Goal: Ask a question

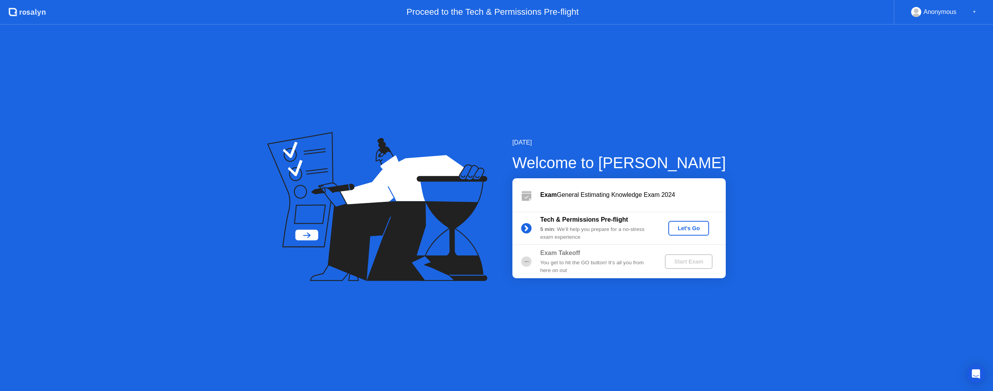
click at [684, 225] on div "Let's Go" at bounding box center [689, 228] width 35 height 6
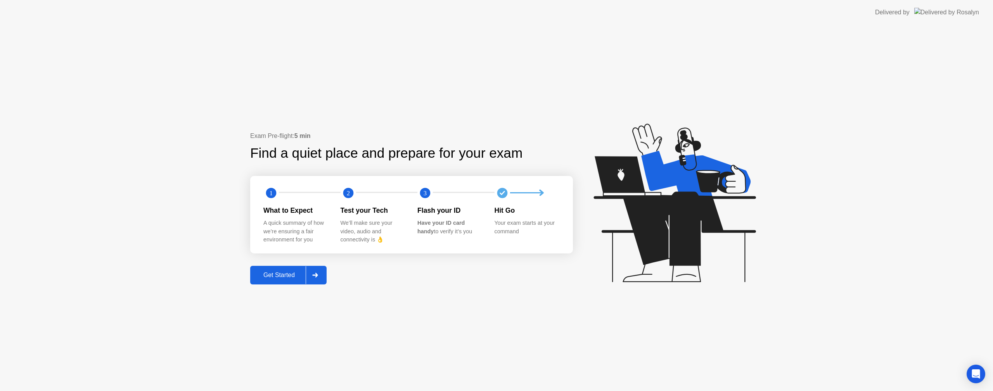
click at [287, 274] on div "Get Started" at bounding box center [279, 275] width 53 height 7
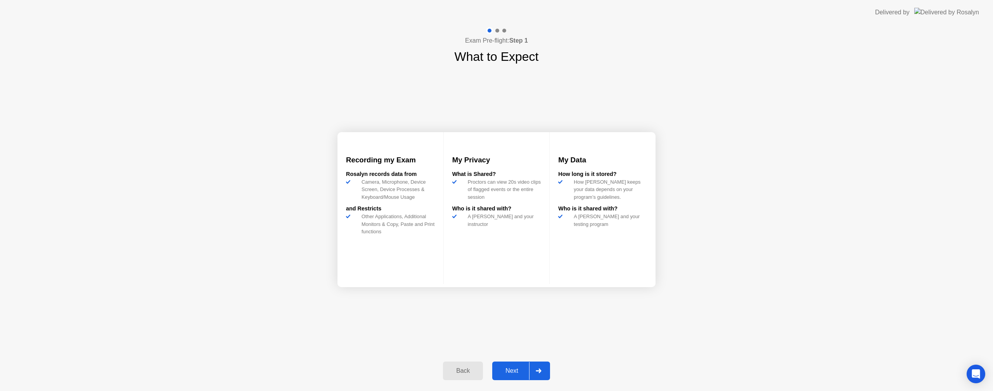
click at [513, 371] on div "Next" at bounding box center [512, 371] width 35 height 7
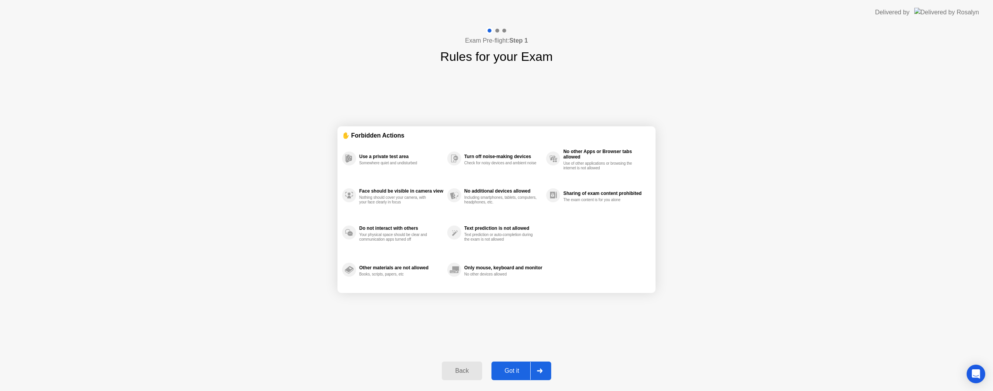
click at [508, 375] on div "Got it" at bounding box center [512, 371] width 36 height 7
select select "**********"
select select "*******"
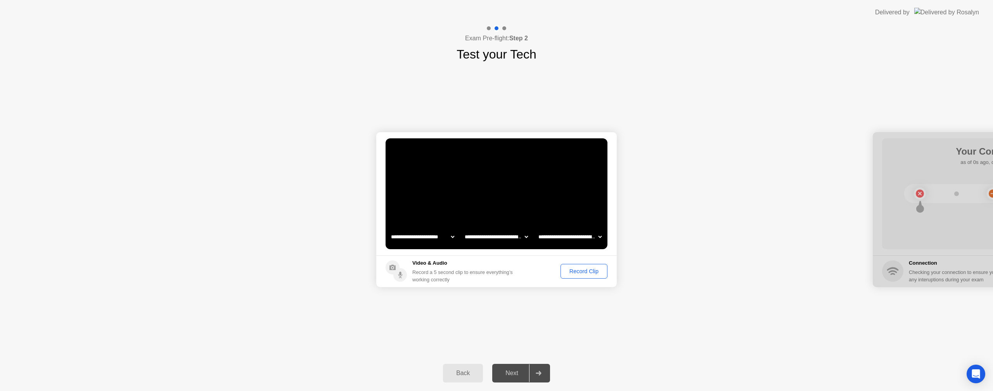
click at [571, 270] on div "Record Clip" at bounding box center [584, 271] width 42 height 6
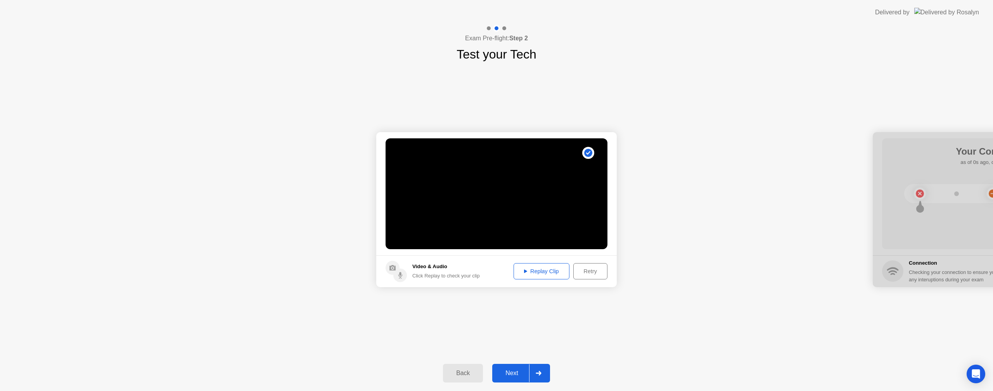
click at [511, 368] on button "Next" at bounding box center [521, 373] width 58 height 19
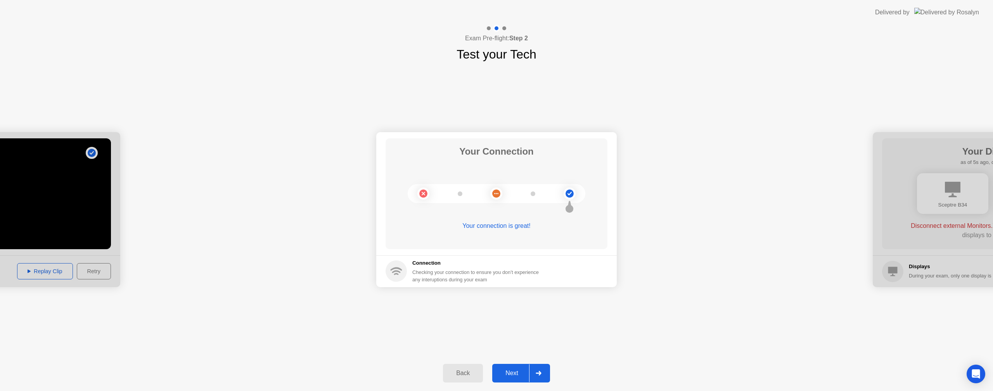
click at [506, 372] on div "Next" at bounding box center [512, 373] width 35 height 7
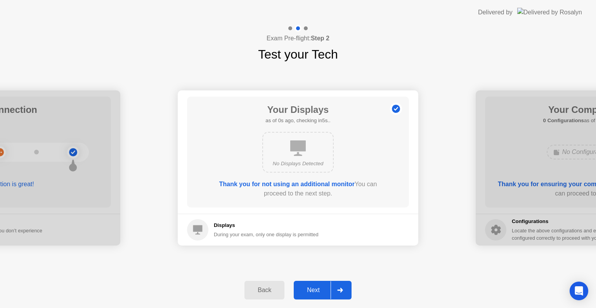
click at [315, 290] on div "Next" at bounding box center [313, 290] width 35 height 7
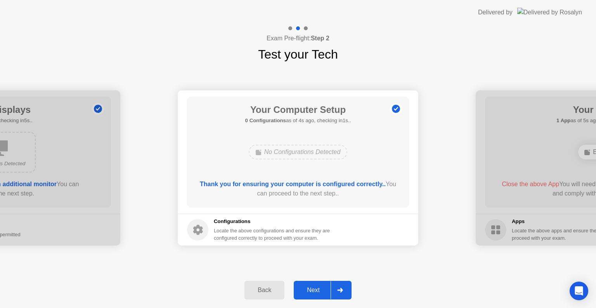
click at [314, 289] on div "Next" at bounding box center [313, 290] width 35 height 7
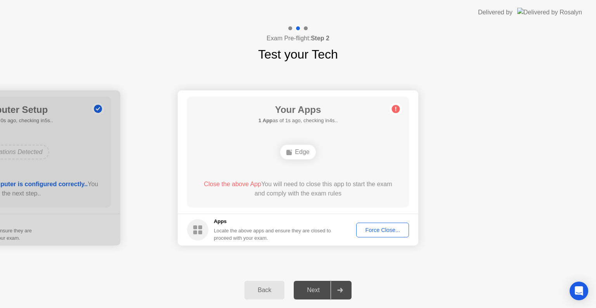
click at [381, 228] on div "Force Close..." at bounding box center [382, 230] width 47 height 6
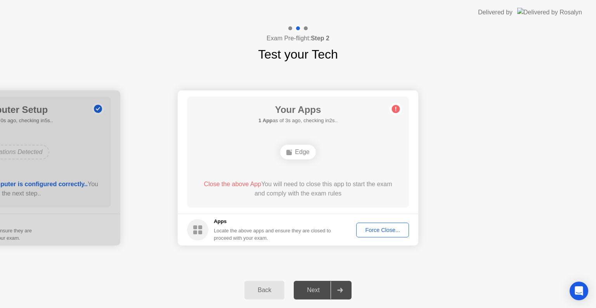
click at [386, 230] on div "Force Close..." at bounding box center [382, 230] width 47 height 6
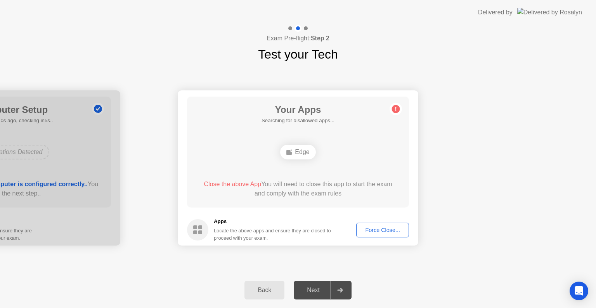
click at [320, 289] on div "Next" at bounding box center [313, 290] width 35 height 7
click at [300, 152] on div "Edge" at bounding box center [297, 152] width 35 height 15
click at [399, 107] on circle at bounding box center [396, 109] width 8 height 8
click at [382, 228] on div "Force Close..." at bounding box center [382, 230] width 47 height 6
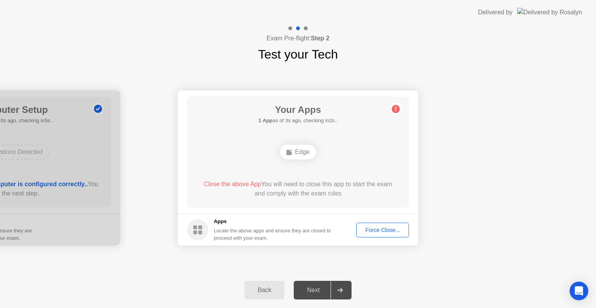
click at [232, 184] on span "Close the above App" at bounding box center [232, 184] width 57 height 7
click at [296, 149] on div "Edge" at bounding box center [297, 152] width 35 height 15
click at [298, 152] on div "Edge" at bounding box center [297, 152] width 35 height 15
click at [313, 289] on div "Next" at bounding box center [313, 290] width 35 height 7
click at [343, 289] on icon at bounding box center [339, 290] width 5 height 5
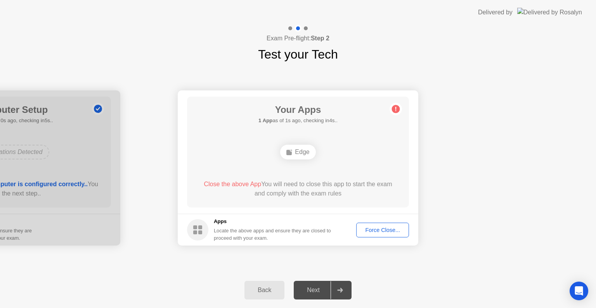
click at [197, 233] on rect at bounding box center [195, 232] width 4 height 4
click at [295, 147] on div "Edge" at bounding box center [297, 152] width 35 height 15
click at [192, 232] on circle at bounding box center [197, 229] width 21 height 21
click at [256, 287] on div "Back" at bounding box center [264, 290] width 35 height 7
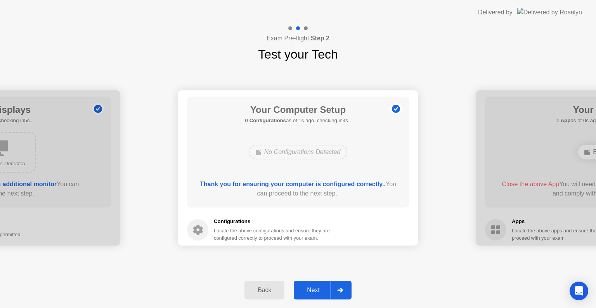
click at [311, 291] on div "Next" at bounding box center [313, 290] width 35 height 7
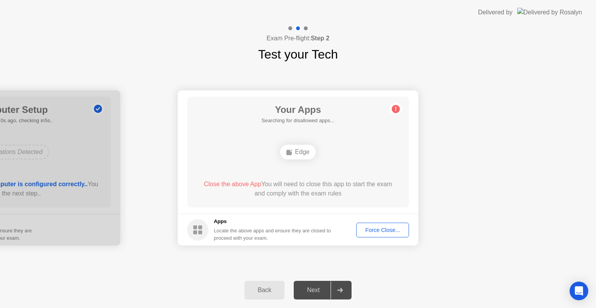
click at [379, 227] on div "Force Close..." at bounding box center [382, 230] width 47 height 6
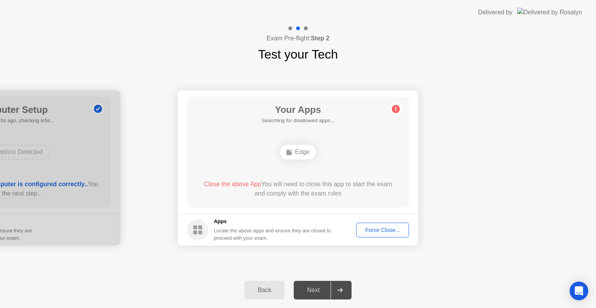
click at [222, 233] on div "Locate the above apps and ensure they are closed to proceed with your exam." at bounding box center [273, 234] width 118 height 15
click at [205, 231] on circle at bounding box center [197, 229] width 21 height 21
click at [379, 230] on div "Force Close..." at bounding box center [382, 230] width 47 height 6
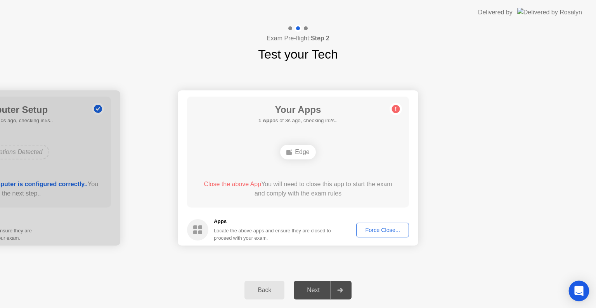
click at [578, 290] on icon "Open Intercom Messenger" at bounding box center [578, 291] width 9 height 10
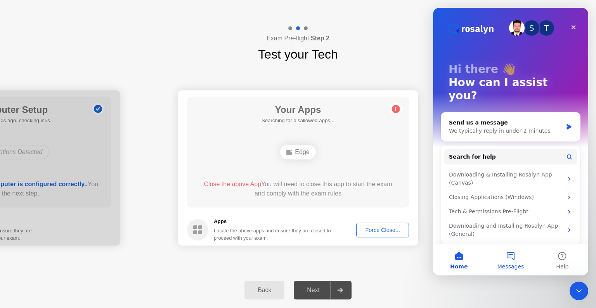
click at [510, 258] on button "Messages" at bounding box center [511, 259] width 52 height 31
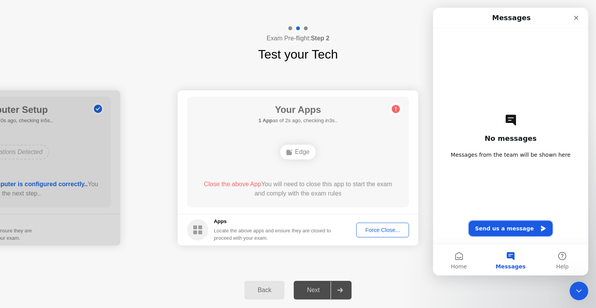
click at [503, 228] on button "Send us a message" at bounding box center [511, 229] width 84 height 16
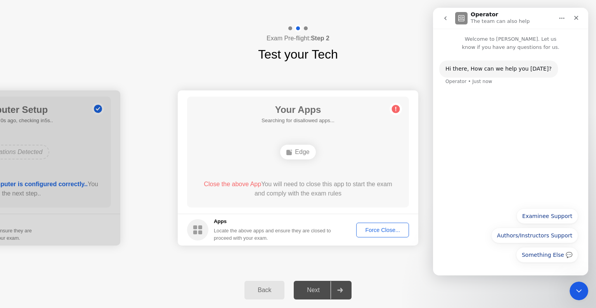
click at [526, 139] on div "Hi ​there, How can we help you [DATE]? Operator • Just now" at bounding box center [510, 127] width 155 height 152
click at [537, 254] on button "Something Else 💬" at bounding box center [547, 255] width 62 height 16
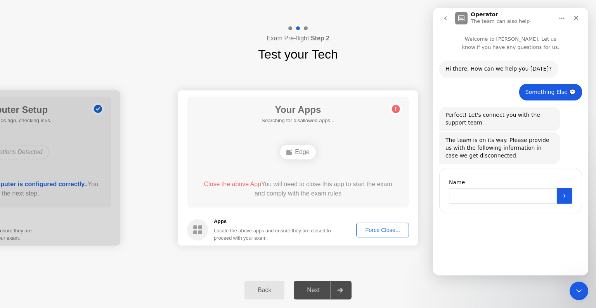
click at [506, 195] on input "Name" at bounding box center [503, 196] width 108 height 16
type input "**********"
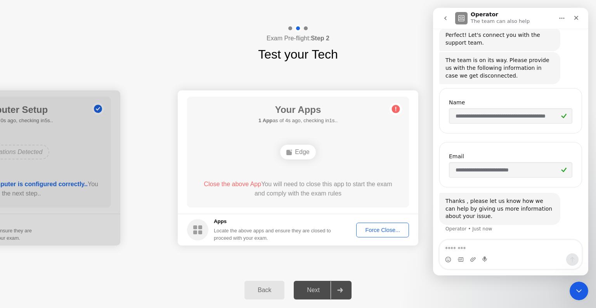
scroll to position [81, 0]
type textarea "**********"
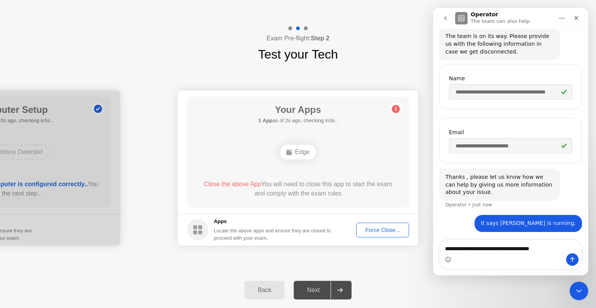
type textarea "**********"
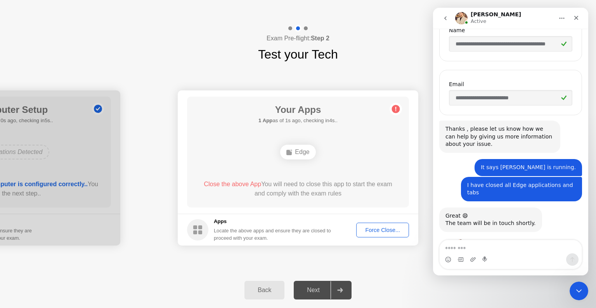
scroll to position [208, 0]
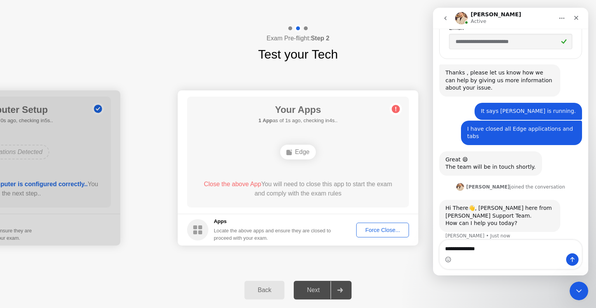
type textarea "**********"
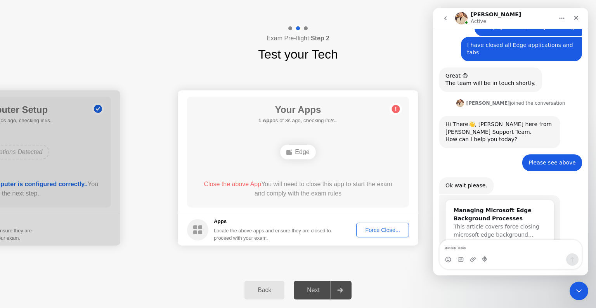
scroll to position [310, 0]
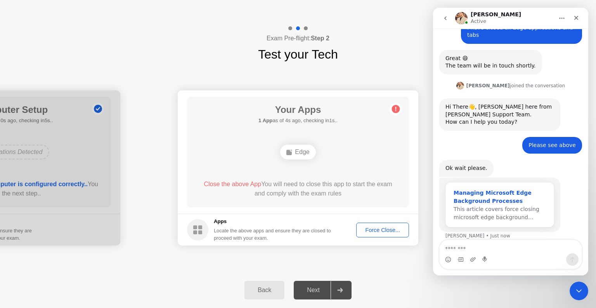
click at [495, 206] on span "This article covers force closing microsoft edge background…" at bounding box center [497, 213] width 86 height 14
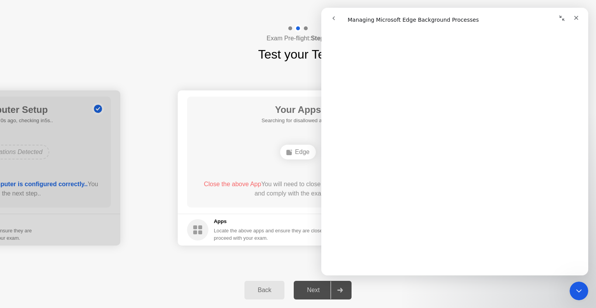
scroll to position [660, 0]
click at [266, 132] on div "Your Apps 1 App as of 2s ago, checking in3s.. Edge Close the above App You will…" at bounding box center [298, 152] width 222 height 111
click at [575, 19] on icon "Close" at bounding box center [576, 18] width 4 height 4
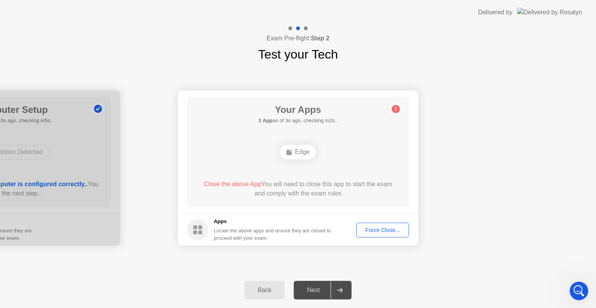
scroll to position [0, 0]
click at [382, 228] on div "Force Close..." at bounding box center [382, 230] width 47 height 6
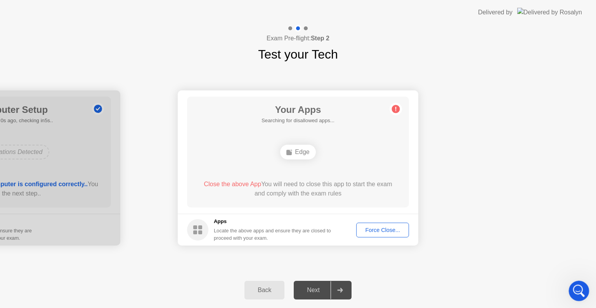
click at [577, 291] on icon "Open Intercom Messenger" at bounding box center [577, 290] width 5 height 6
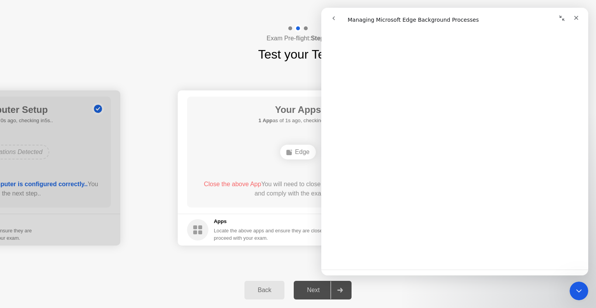
scroll to position [757, 0]
click at [431, 242] on span "😞" at bounding box center [434, 243] width 15 height 21
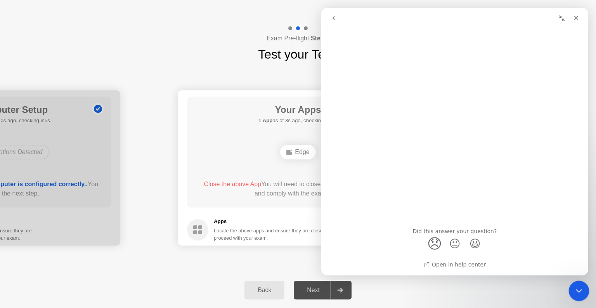
click at [584, 291] on div "Close Intercom Messenger" at bounding box center [577, 290] width 19 height 19
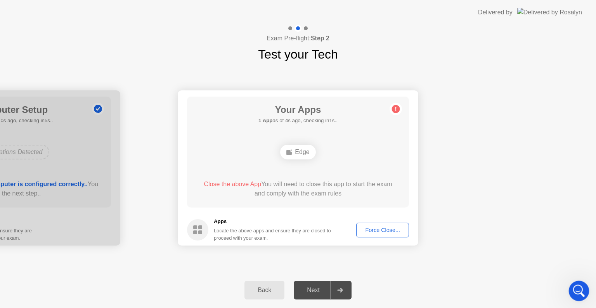
click at [582, 290] on icon "Open Intercom Messenger" at bounding box center [577, 290] width 13 height 13
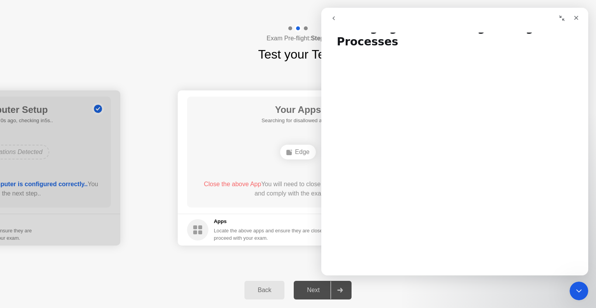
scroll to position [0, 0]
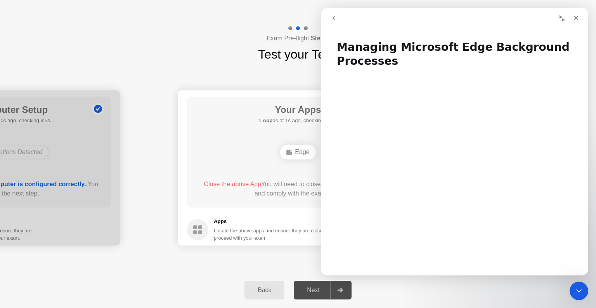
click at [332, 17] on icon "go back" at bounding box center [334, 18] width 6 height 6
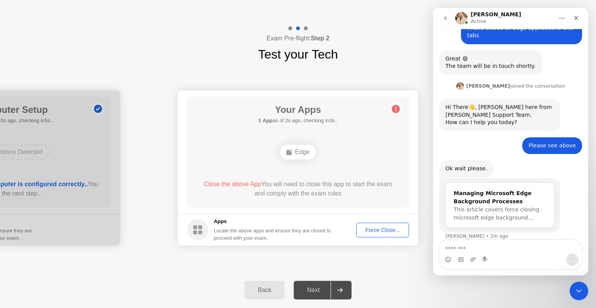
scroll to position [310, 0]
click at [508, 258] on div "Intercom messenger" at bounding box center [511, 259] width 142 height 12
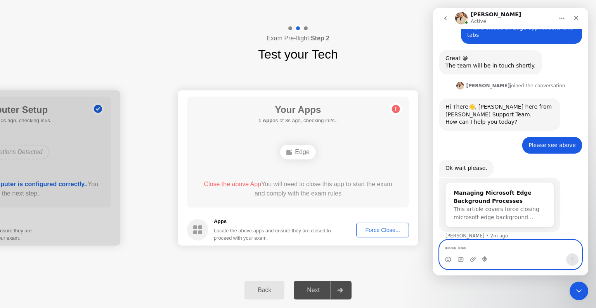
click at [505, 246] on textarea "Message…" at bounding box center [511, 246] width 142 height 13
type textarea "**********"
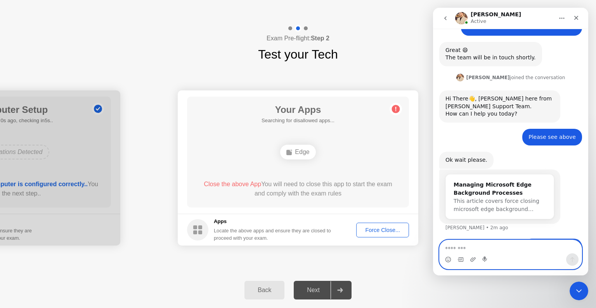
scroll to position [333, 0]
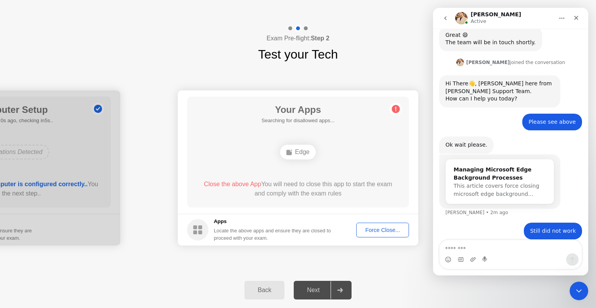
click at [378, 230] on div "Force Close..." at bounding box center [382, 230] width 47 height 6
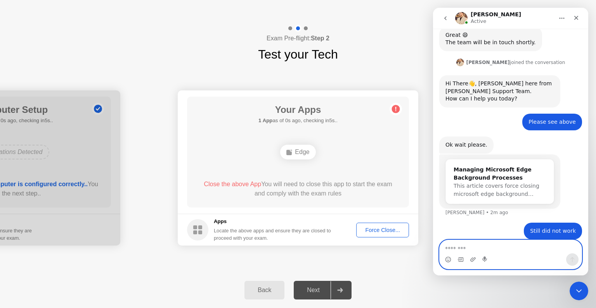
click at [484, 248] on textarea "Message…" at bounding box center [511, 246] width 142 height 13
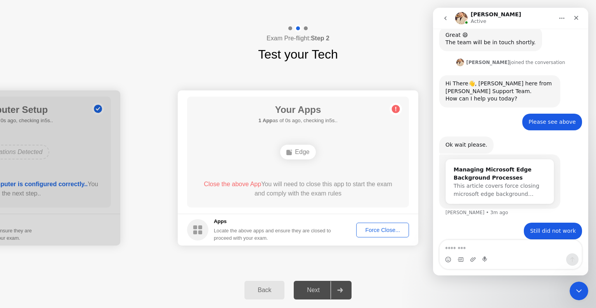
click at [423, 70] on div "**********" at bounding box center [298, 168] width 596 height 209
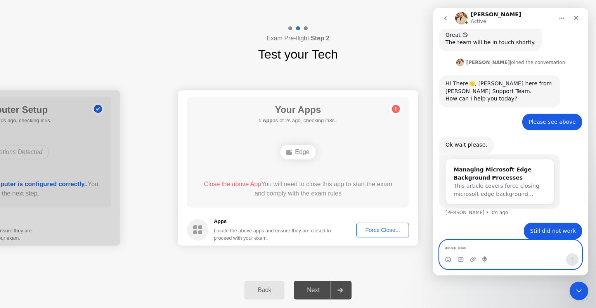
click at [514, 248] on textarea "Message…" at bounding box center [511, 246] width 142 height 13
click at [476, 247] on textarea "Message…" at bounding box center [511, 246] width 142 height 13
type textarea "**********"
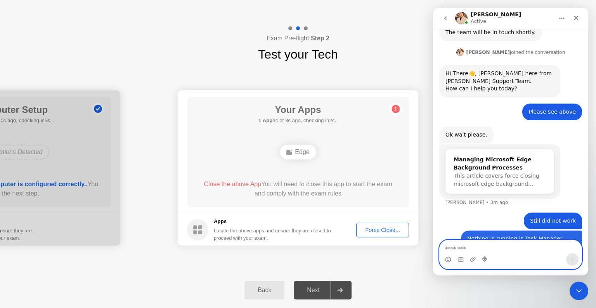
scroll to position [351, 0]
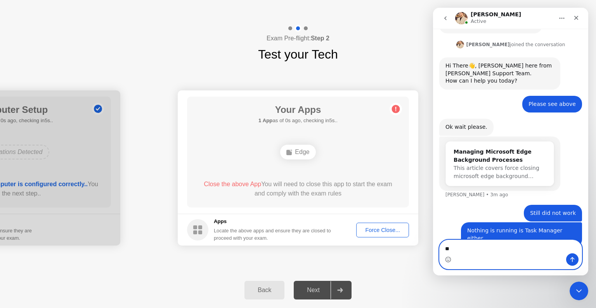
type textarea "***"
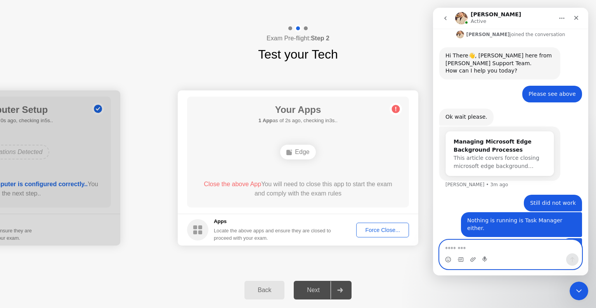
scroll to position [368, 0]
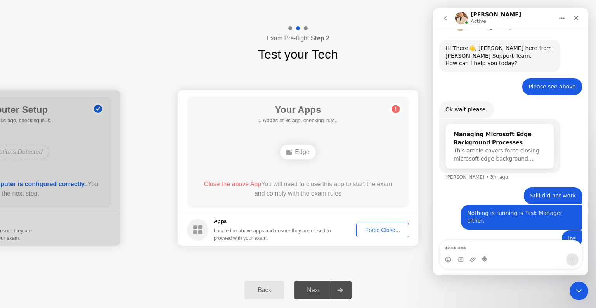
click at [270, 290] on div "Back" at bounding box center [264, 290] width 35 height 7
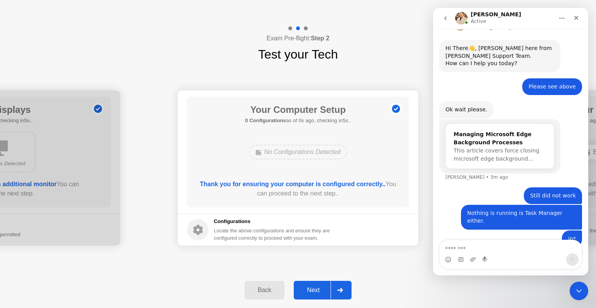
click at [316, 265] on div "**********" at bounding box center [298, 168] width 596 height 209
click at [315, 289] on div "Next" at bounding box center [313, 290] width 35 height 7
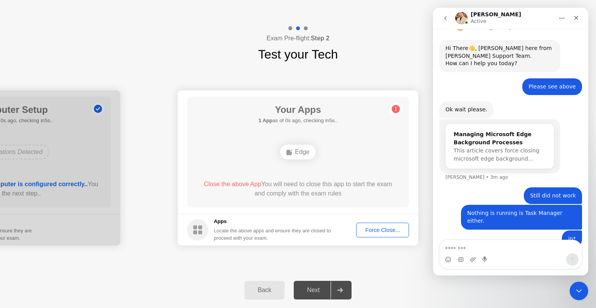
click at [300, 151] on div "Edge" at bounding box center [297, 152] width 35 height 15
click at [372, 227] on div "Force Close..." at bounding box center [382, 230] width 47 height 6
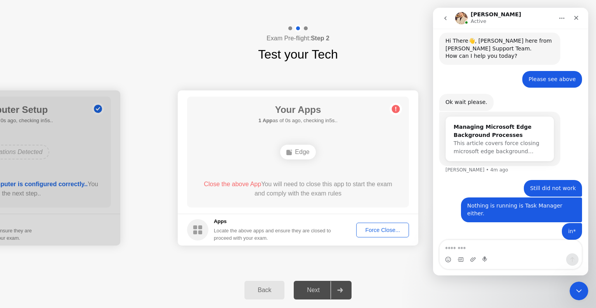
scroll to position [398, 0]
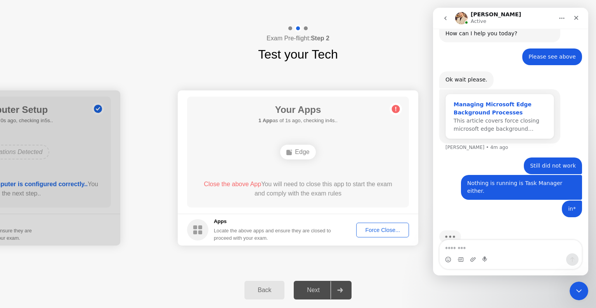
click at [487, 106] on div "Managing Microsoft Edge Background Processes" at bounding box center [500, 108] width 92 height 16
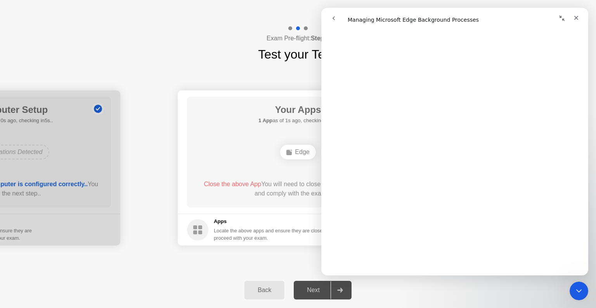
scroll to position [252, 0]
click at [575, 16] on icon "Close" at bounding box center [576, 18] width 4 height 4
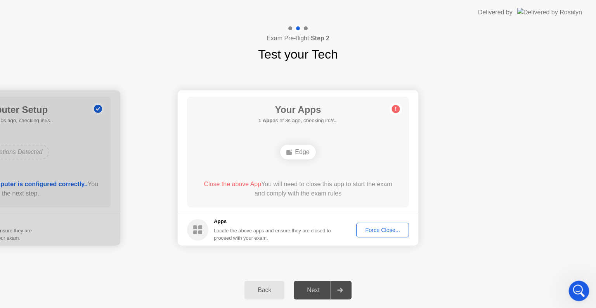
click at [581, 289] on icon "Open Intercom Messenger" at bounding box center [577, 290] width 13 height 13
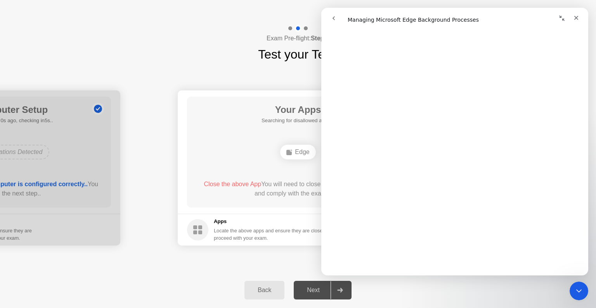
click at [334, 19] on icon "go back" at bounding box center [333, 18] width 2 height 4
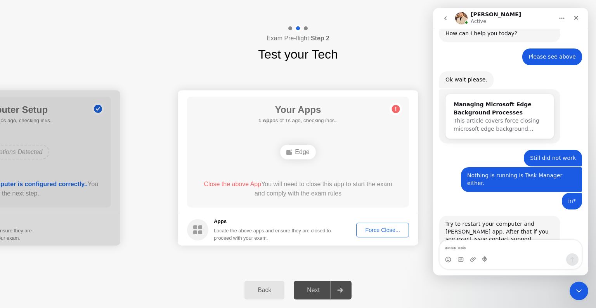
scroll to position [407, 0]
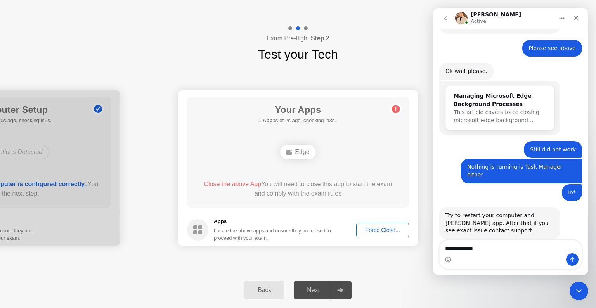
type textarea "**********"
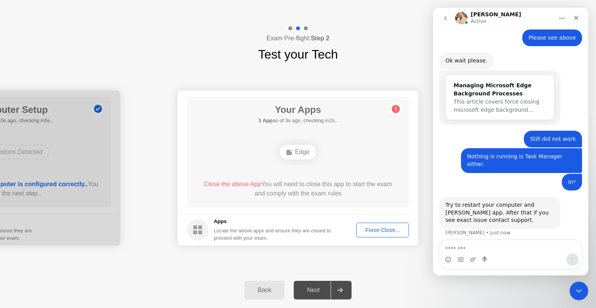
scroll to position [430, 0]
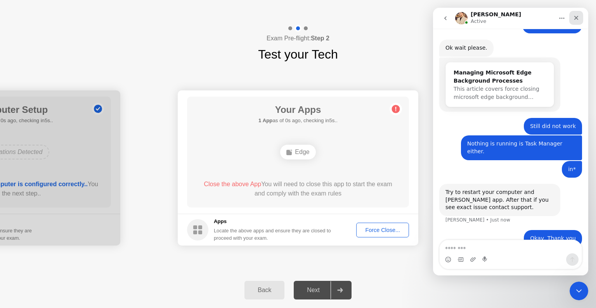
click at [576, 19] on icon "Close" at bounding box center [576, 18] width 6 height 6
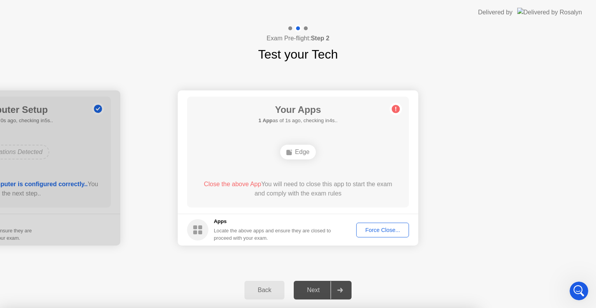
scroll to position [459, 0]
